Goal: Check status

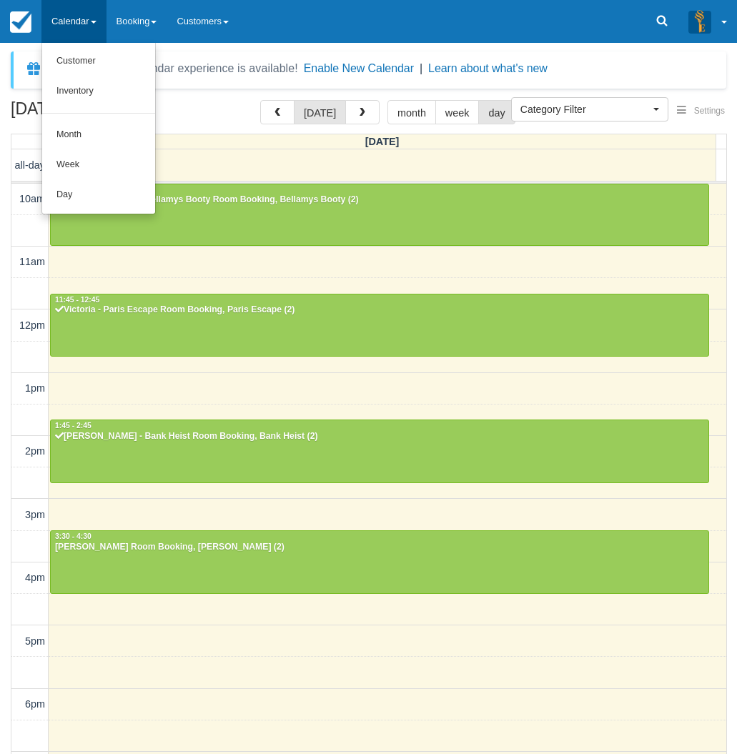
select select
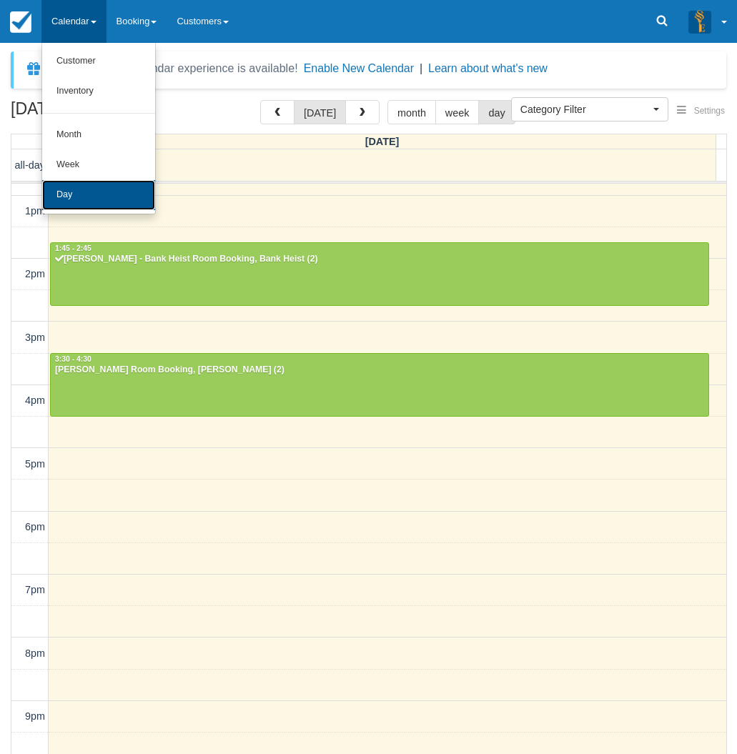
click at [87, 196] on link "Day" at bounding box center [98, 195] width 113 height 30
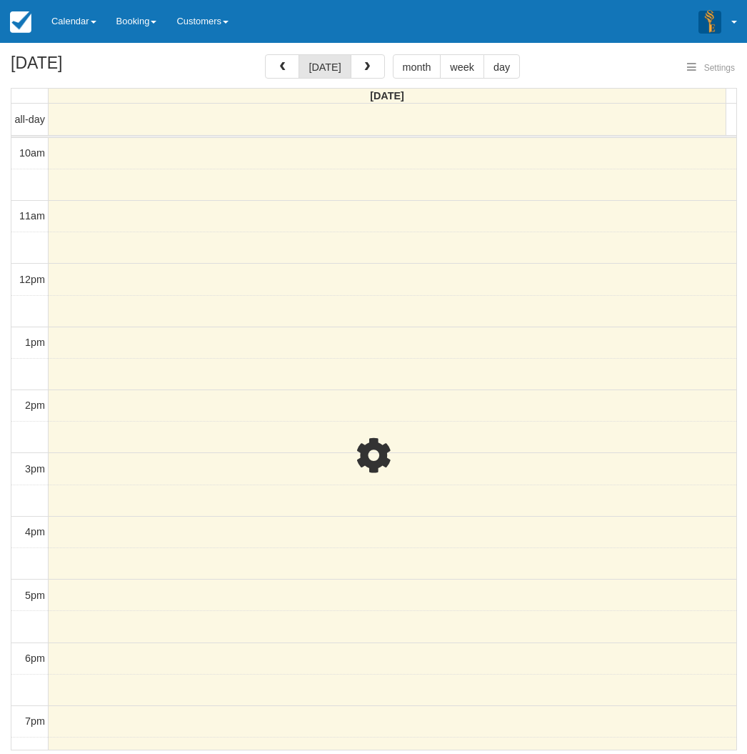
select select
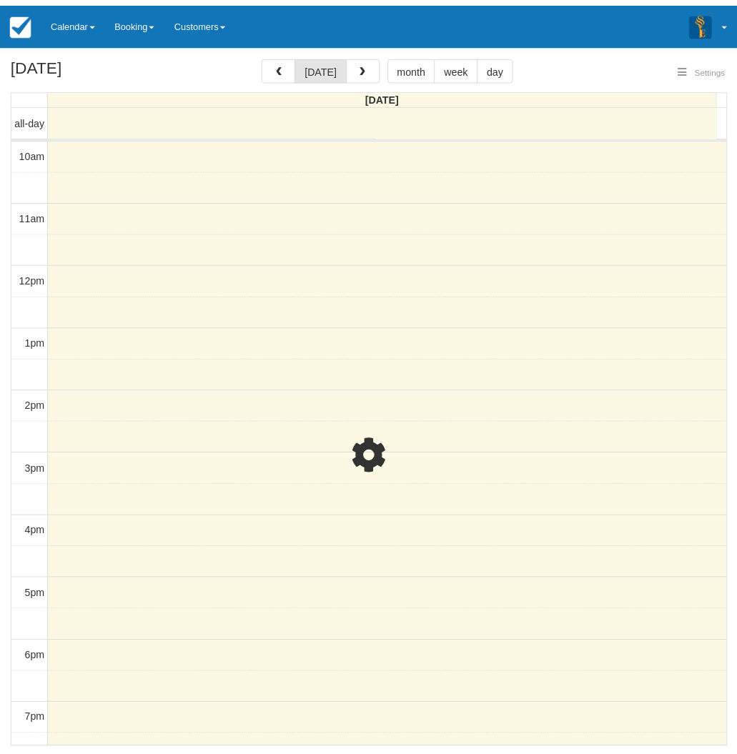
scroll to position [177, 0]
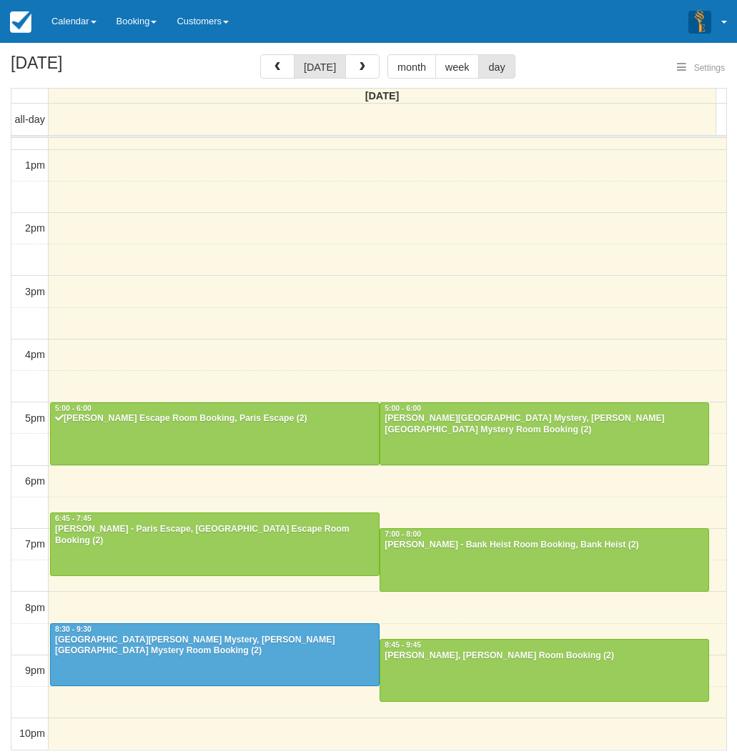
select select
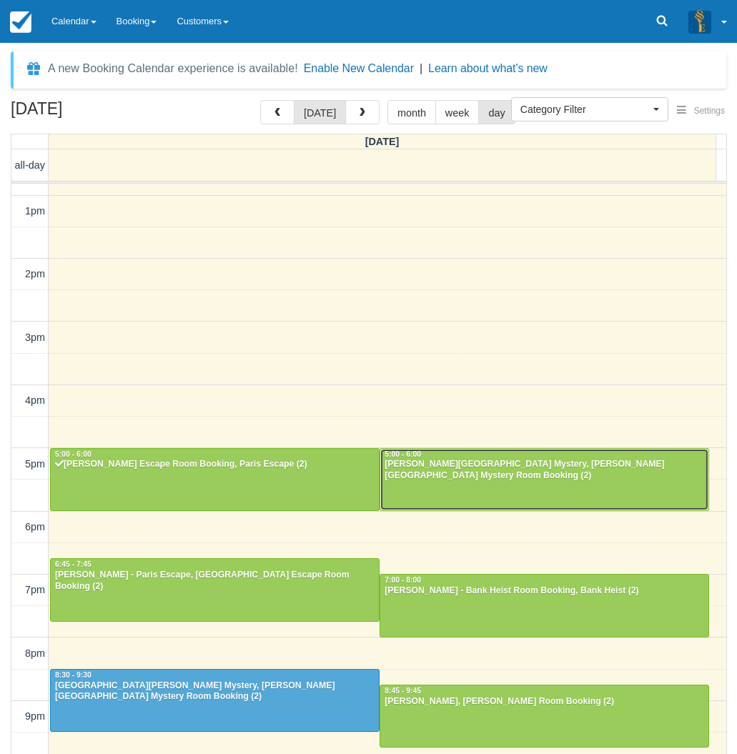
click at [542, 471] on div "Rahul Thomas - Baker Street Mystery, Baker Street Mystery Room Booking (2)" at bounding box center [544, 470] width 321 height 23
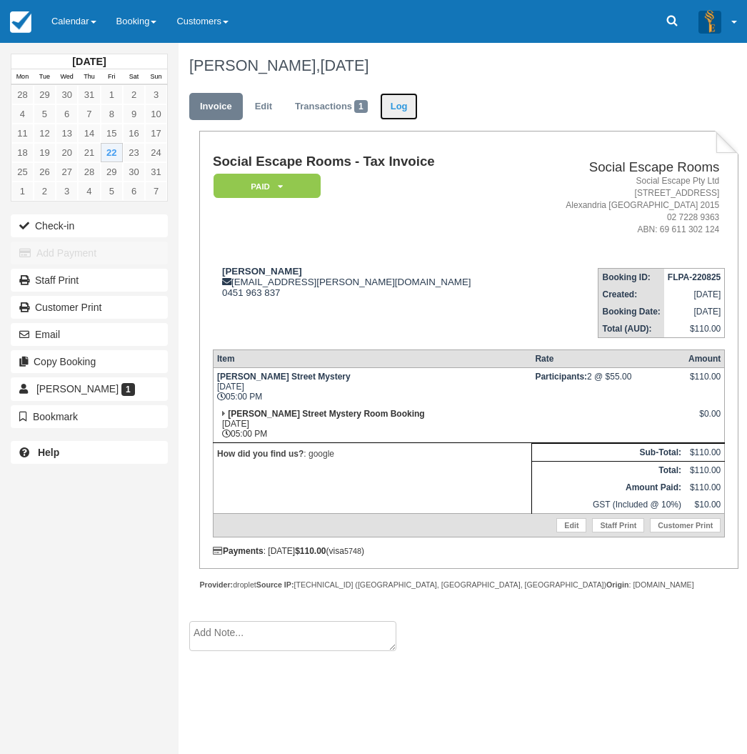
click at [397, 102] on link "Log" at bounding box center [399, 107] width 39 height 28
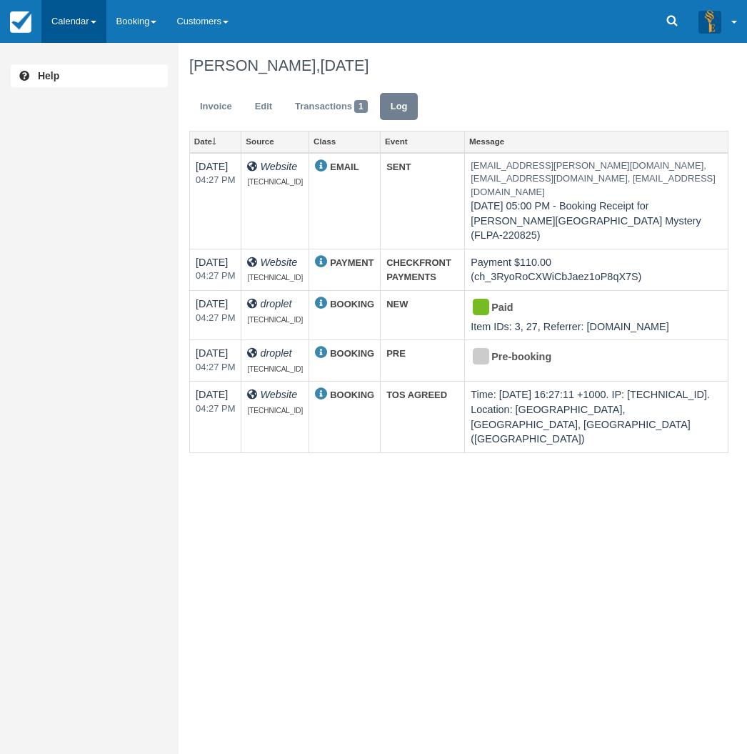
click at [61, 26] on link "Calendar" at bounding box center [73, 21] width 65 height 43
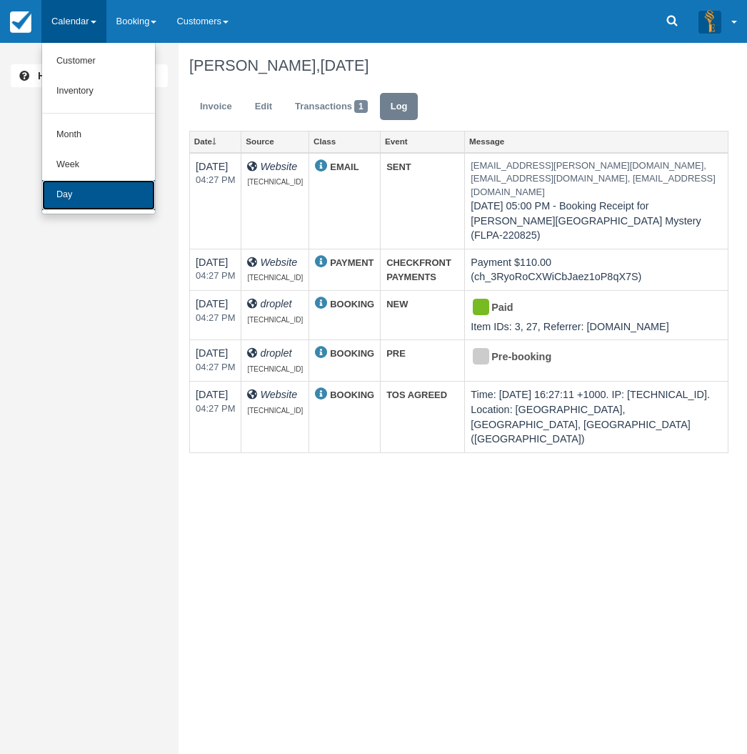
click at [81, 202] on link "Day" at bounding box center [98, 195] width 113 height 30
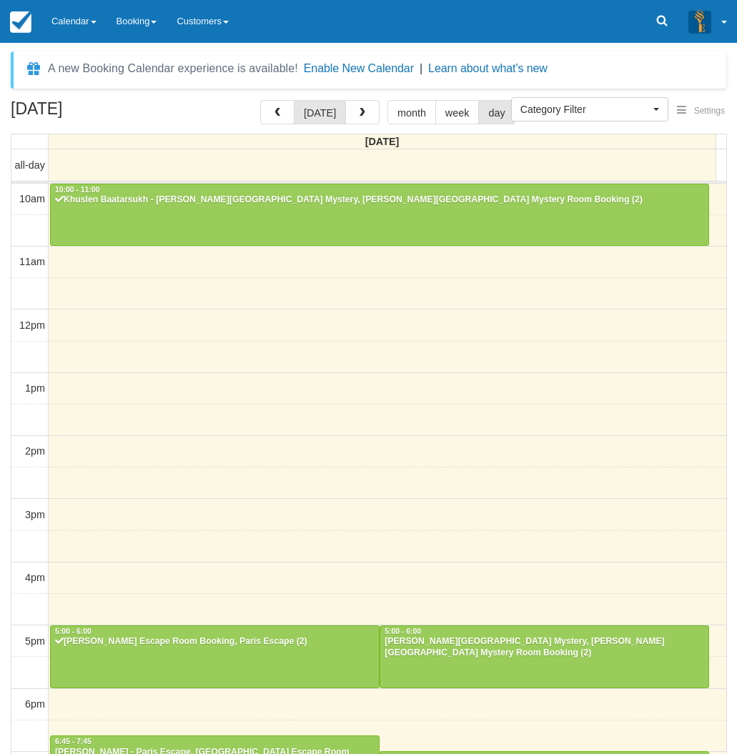
select select
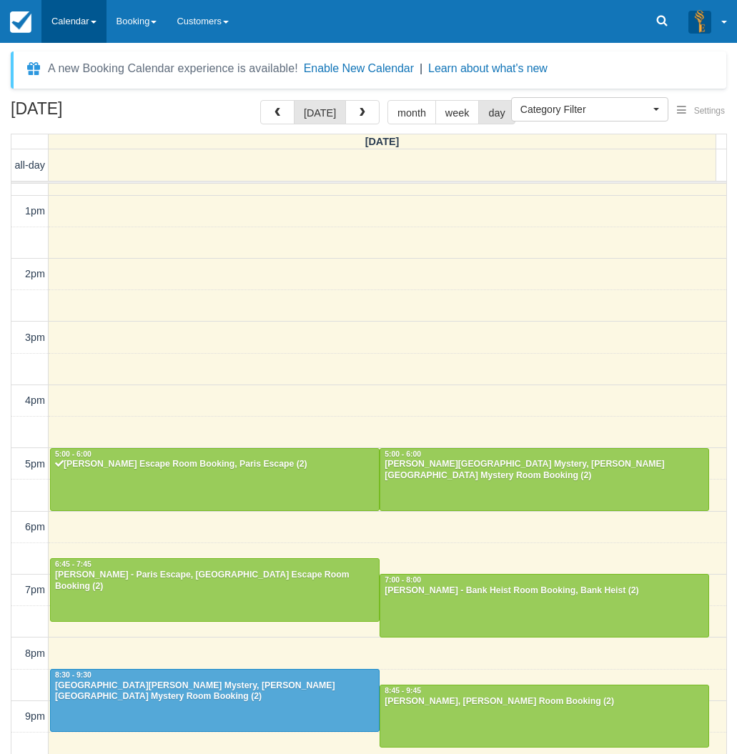
click at [73, 15] on link "Calendar" at bounding box center [73, 21] width 65 height 43
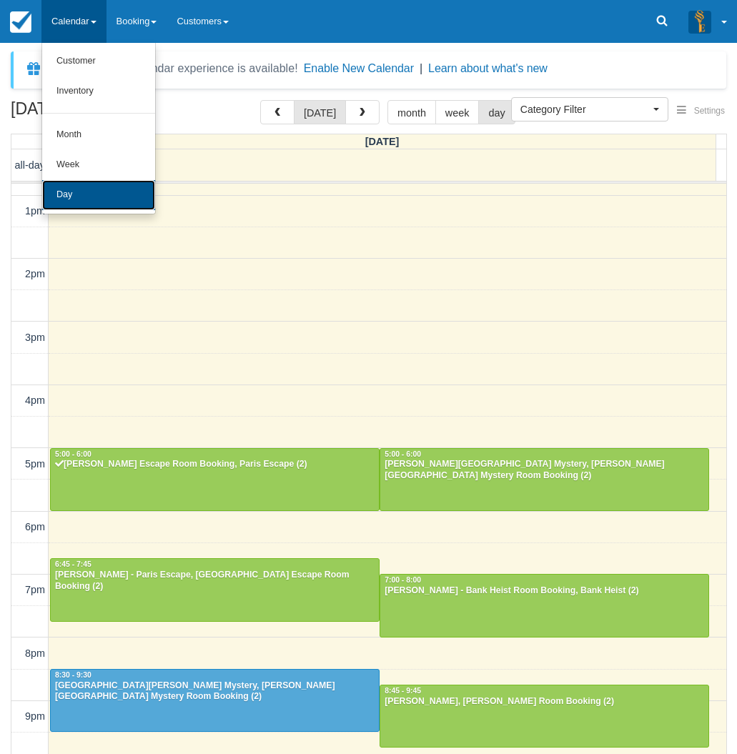
click at [69, 194] on link "Day" at bounding box center [98, 195] width 113 height 30
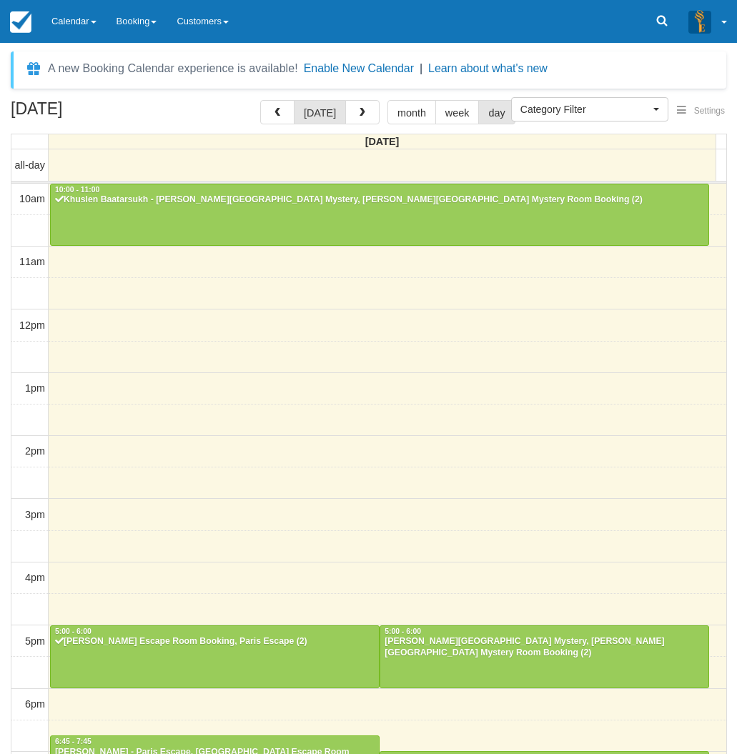
select select
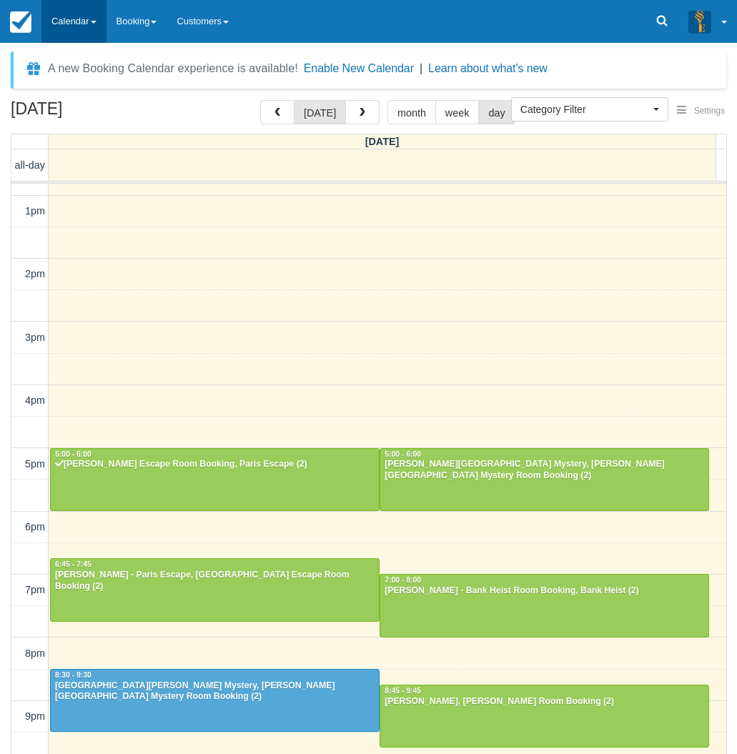
click at [66, 24] on link "Calendar" at bounding box center [73, 21] width 65 height 43
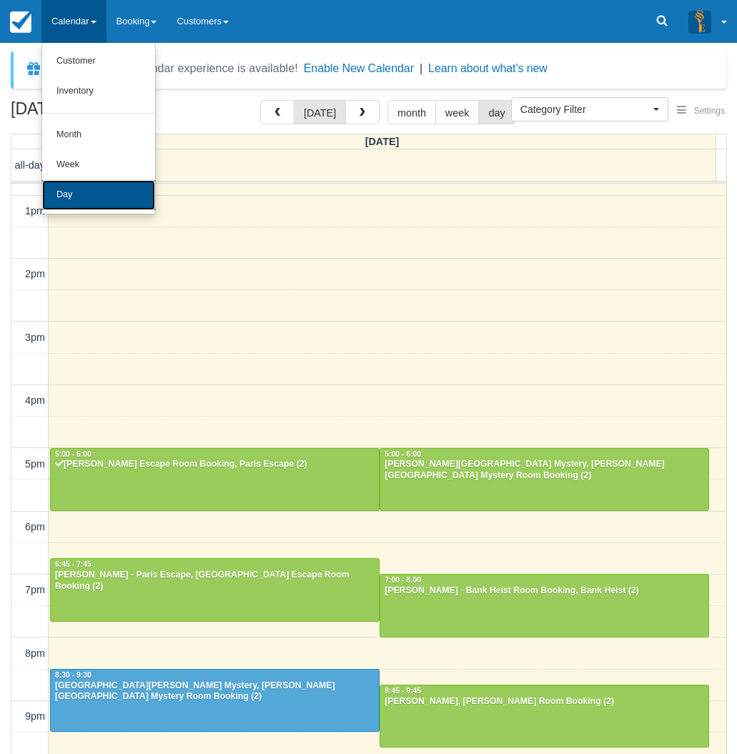
click at [91, 193] on link "Day" at bounding box center [98, 195] width 113 height 30
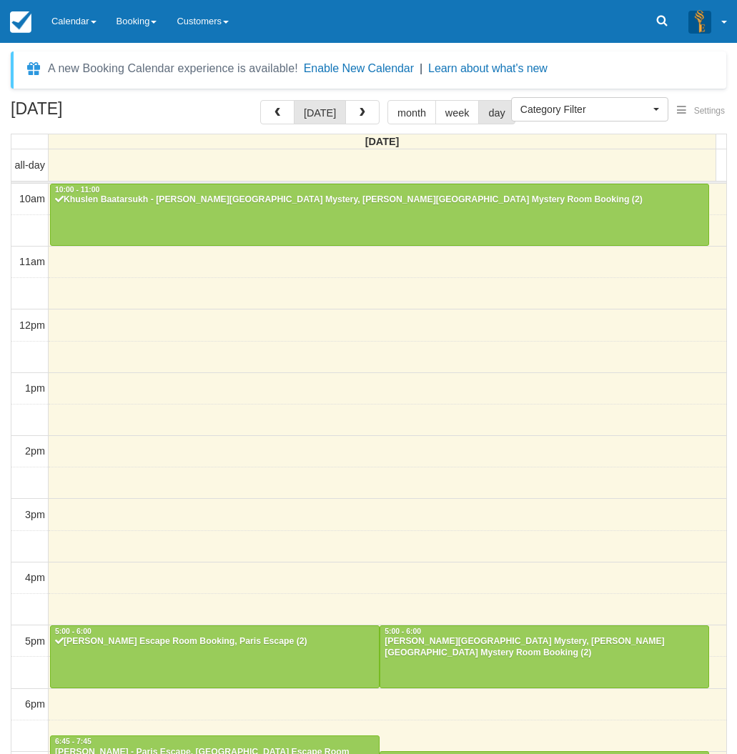
select select
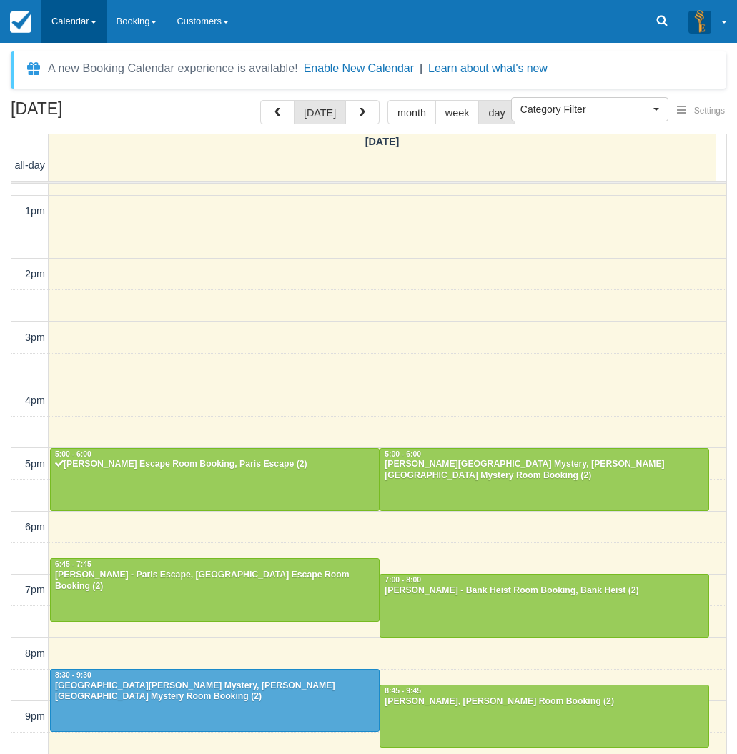
click at [67, 21] on link "Calendar" at bounding box center [73, 21] width 65 height 43
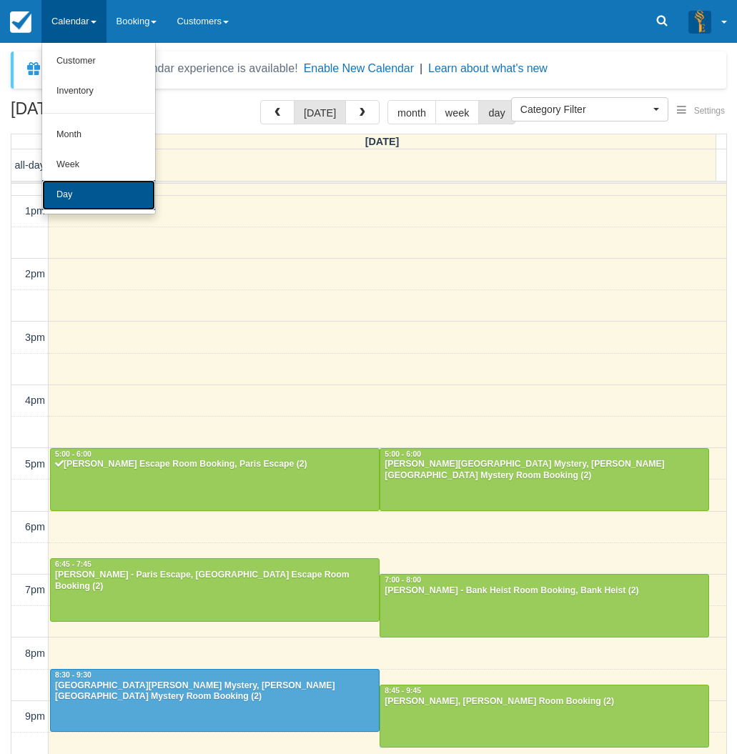
click at [64, 184] on link "Day" at bounding box center [98, 195] width 113 height 30
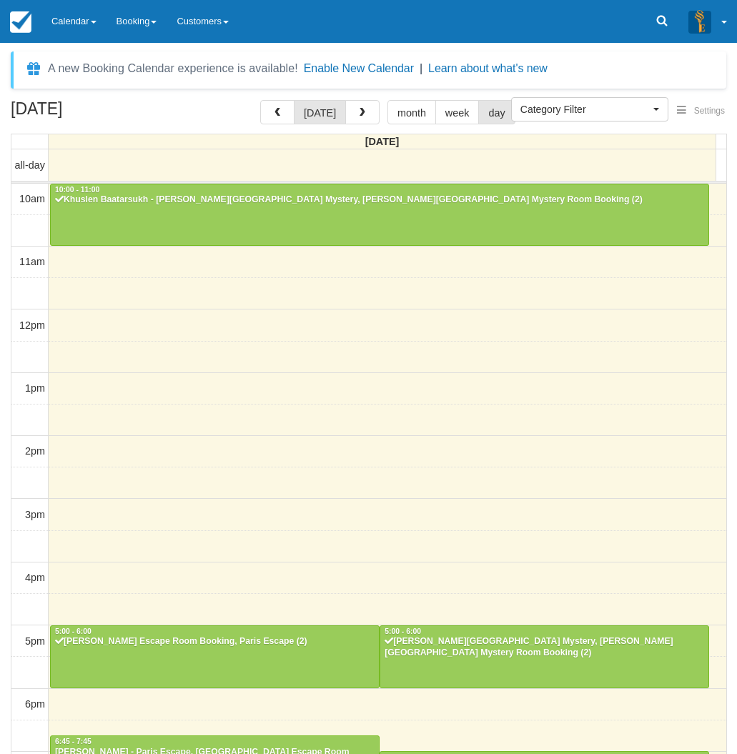
select select
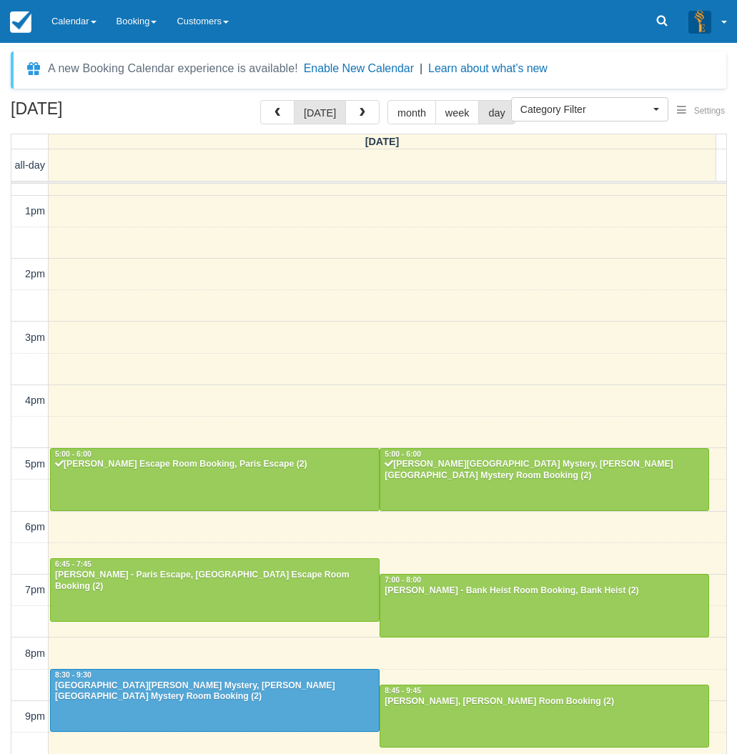
scroll to position [177, 0]
